Goal: Browse casually

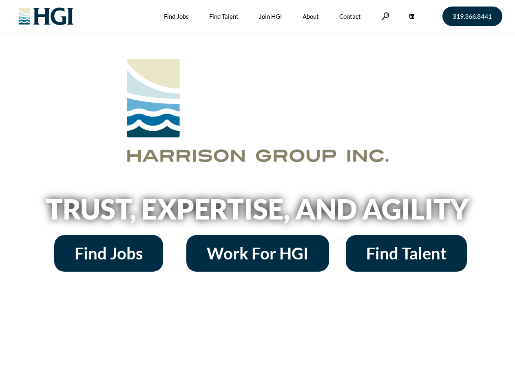
click at [257, 196] on h2 "Trust, Expertise, and Agility" at bounding box center [257, 209] width 465 height 28
click at [384, 16] on link at bounding box center [385, 16] width 8 height 8
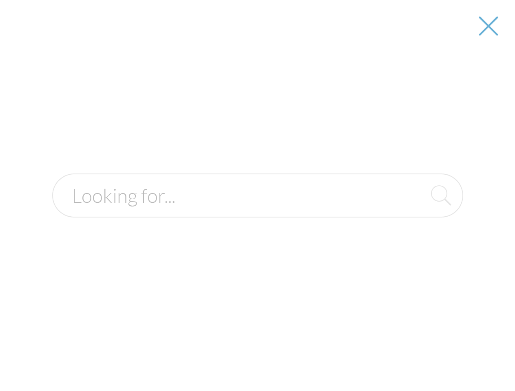
click at [257, 212] on h2 "Trust, Expertise, and Agility" at bounding box center [257, 209] width 465 height 28
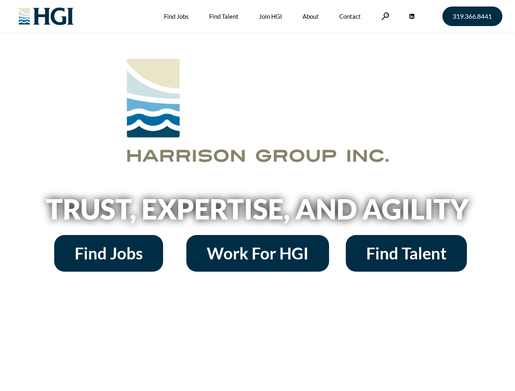
click at [257, 196] on h2 "Trust, Expertise, and Agility" at bounding box center [257, 209] width 465 height 28
click at [384, 16] on link at bounding box center [385, 16] width 8 height 8
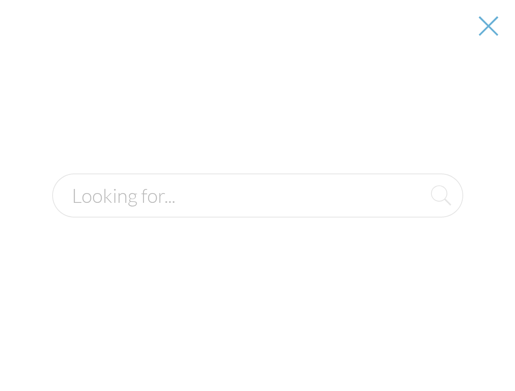
click at [257, 212] on h2 "Trust, Expertise, and Agility" at bounding box center [257, 209] width 465 height 28
